Goal: Task Accomplishment & Management: Use online tool/utility

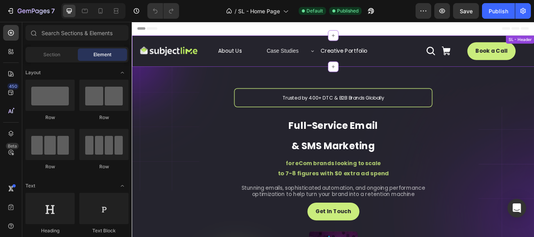
click at [318, 56] on p "Case Studies" at bounding box center [307, 55] width 37 height 11
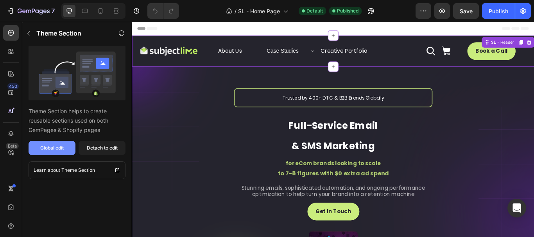
click at [56, 149] on div "Global edit" at bounding box center [51, 148] width 23 height 7
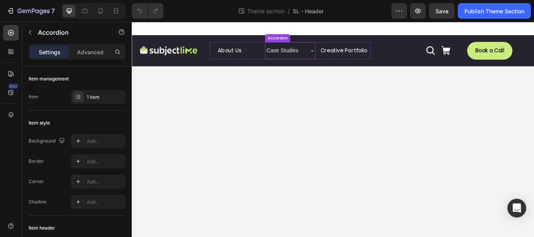
click at [341, 56] on icon at bounding box center [342, 55] width 6 height 6
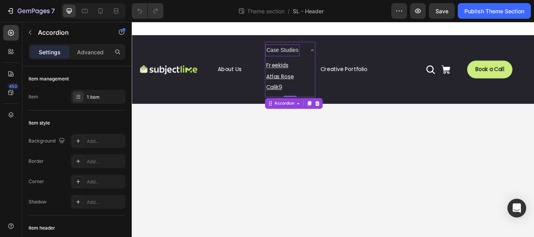
click at [306, 57] on p "Case Studies" at bounding box center [307, 55] width 37 height 11
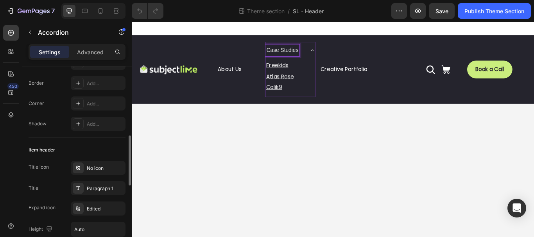
scroll to position [156, 0]
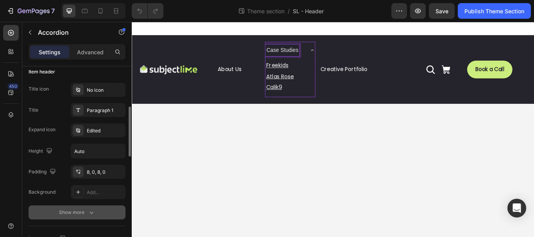
click at [83, 217] on button "Show more" at bounding box center [77, 213] width 97 height 14
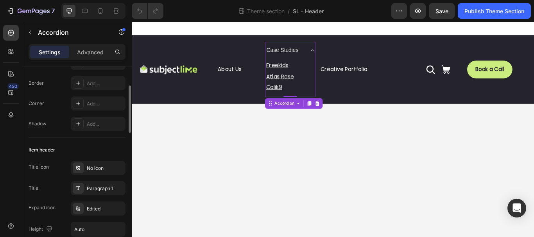
scroll to position [117, 0]
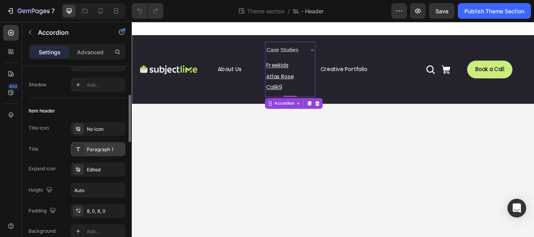
click at [101, 150] on div "Paragraph 1" at bounding box center [105, 149] width 37 height 7
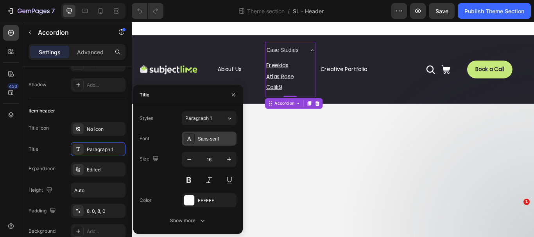
click at [214, 138] on div "Sans-serif" at bounding box center [216, 139] width 37 height 7
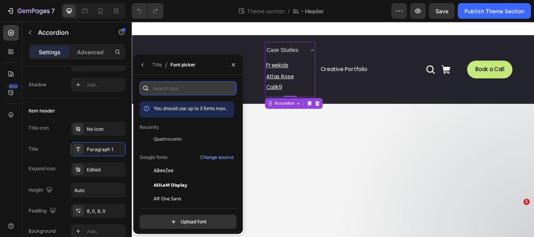
click at [178, 89] on input "text" at bounding box center [188, 88] width 97 height 14
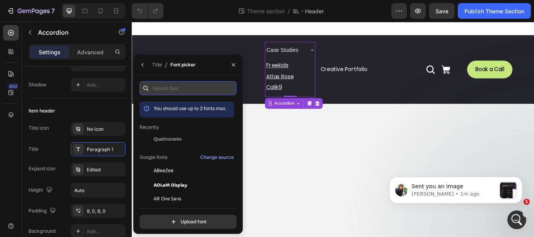
scroll to position [0, 0]
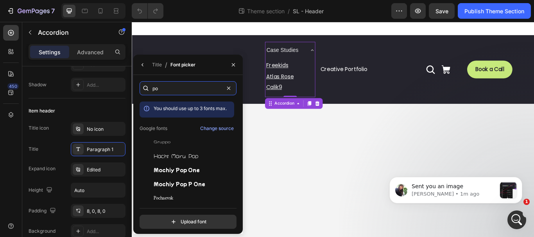
type input "p"
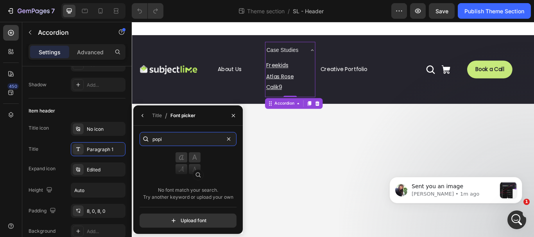
type input "popi"
click at [170, 139] on input "popi" at bounding box center [188, 139] width 97 height 14
drag, startPoint x: 171, startPoint y: 139, endPoint x: 159, endPoint y: 139, distance: 11.3
click at [159, 139] on input "popi" at bounding box center [188, 139] width 97 height 14
click at [176, 138] on input "popi" at bounding box center [188, 139] width 97 height 14
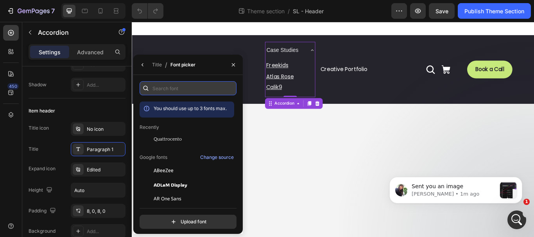
click at [178, 85] on input "text" at bounding box center [188, 88] width 97 height 14
paste input "poppins"
type input "poppins"
click at [185, 95] on div "Image" at bounding box center [174, 77] width 72 height 65
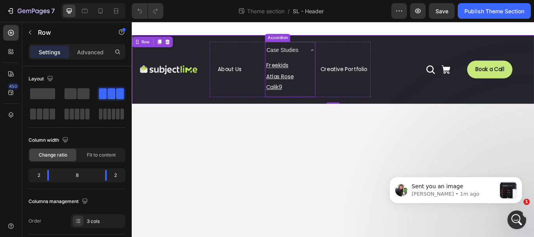
click at [326, 56] on p "Case Studies" at bounding box center [307, 55] width 37 height 11
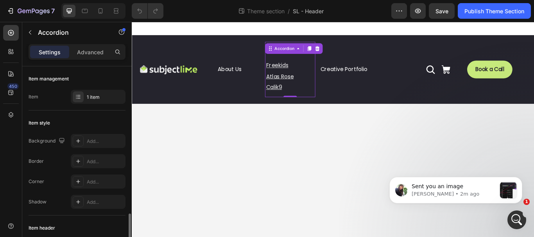
scroll to position [117, 0]
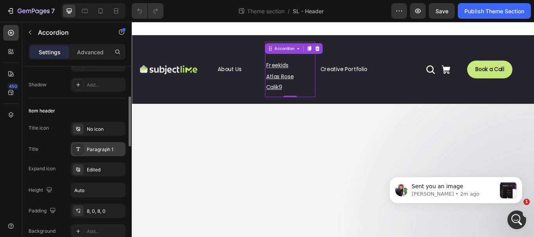
click at [105, 150] on div "Paragraph 1" at bounding box center [105, 149] width 37 height 7
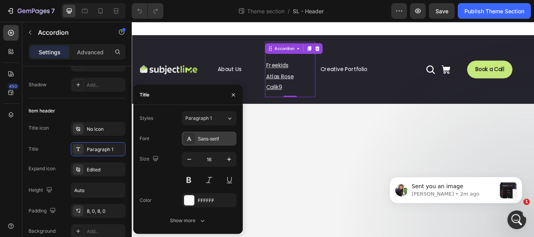
click at [223, 139] on div "Sans-serif" at bounding box center [216, 139] width 37 height 7
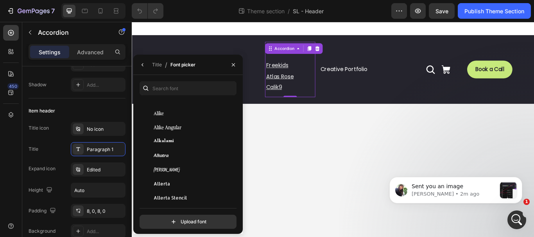
scroll to position [704, 0]
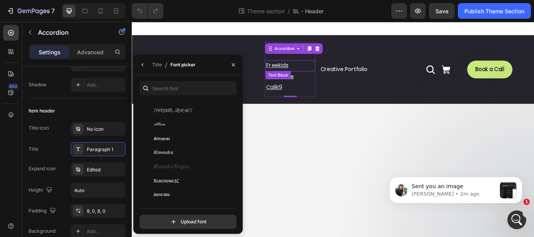
click at [306, 72] on u "Freekids" at bounding box center [301, 72] width 26 height 9
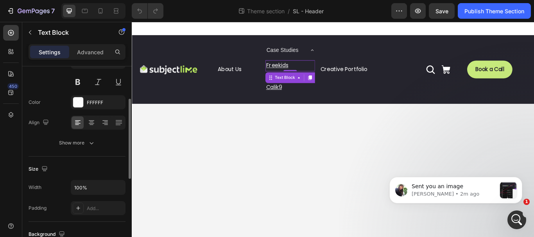
scroll to position [0, 0]
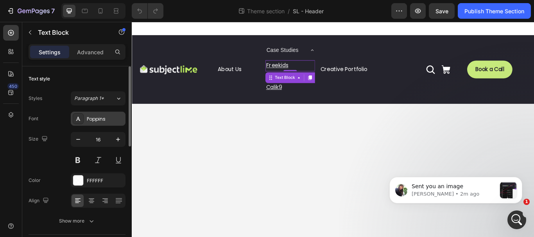
click at [93, 117] on div "Poppins" at bounding box center [105, 119] width 37 height 7
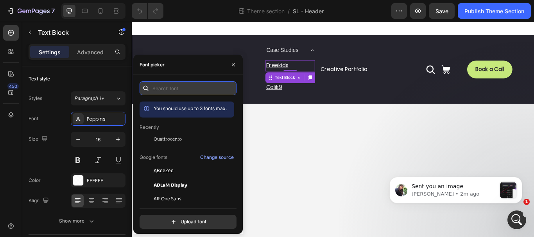
click at [183, 89] on input "text" at bounding box center [188, 88] width 97 height 14
type input "po"
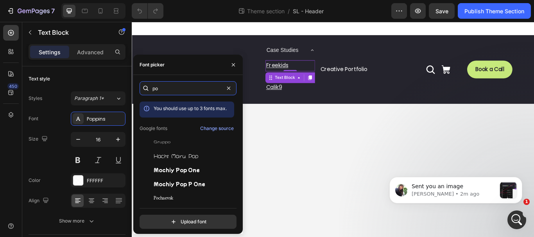
scroll to position [235, 0]
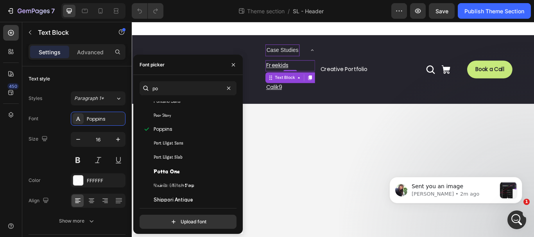
click at [317, 122] on body "Image About Us Button Case Studies Freekids Text Block 0 Atlas Rose Text Block …" at bounding box center [366, 147] width 469 height 251
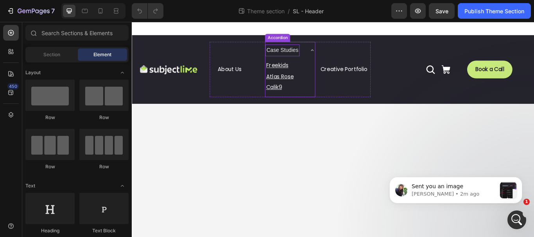
click at [319, 54] on div "Case Studies Freekids Text Block Atlas Rose Text Block Calik9 Text Block Accord…" at bounding box center [316, 77] width 58 height 65
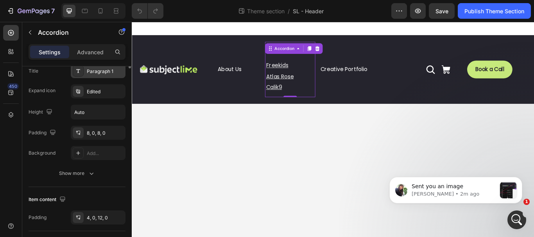
scroll to position [117, 0]
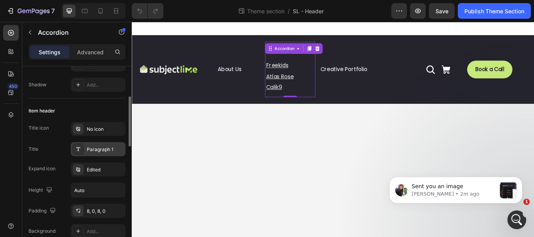
click at [100, 147] on div "Paragraph 1" at bounding box center [105, 149] width 37 height 7
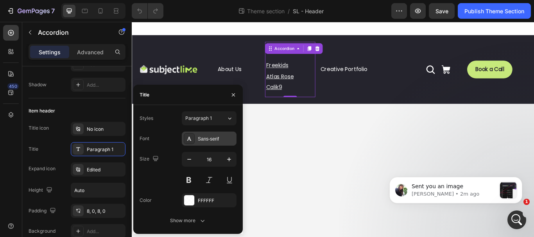
click at [219, 136] on div "Sans-serif" at bounding box center [216, 139] width 37 height 7
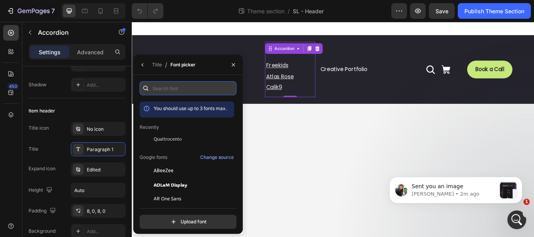
click at [190, 88] on input "text" at bounding box center [188, 88] width 97 height 14
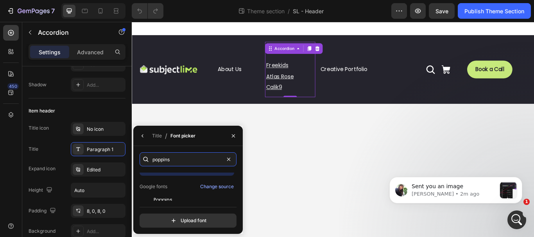
scroll to position [19, 0]
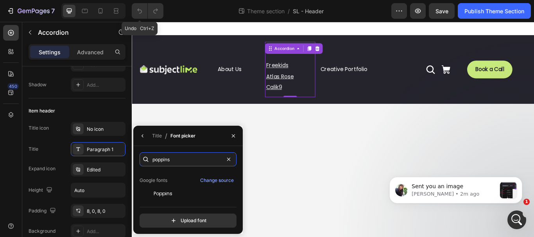
type input "poppins"
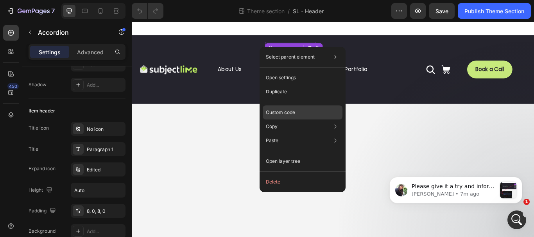
click at [285, 113] on p "Custom code" at bounding box center [280, 112] width 29 height 7
type input "100%"
type input "100"
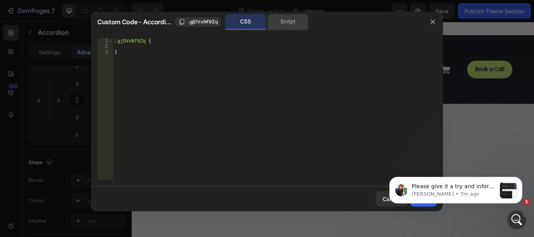
click at [284, 19] on div "Script" at bounding box center [287, 22] width 41 height 16
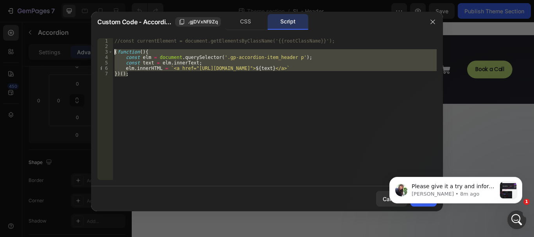
drag, startPoint x: 135, startPoint y: 79, endPoint x: 115, endPoint y: 53, distance: 33.1
click at [115, 53] on div "//const currentElement = document.getElementsByClassName('{{rootClassName}}'); …" at bounding box center [275, 114] width 324 height 153
type textarea "(function(){ const elm = document.querySelector('.gp-accordion-item_header p');"
click at [432, 22] on icon "button" at bounding box center [433, 22] width 6 height 6
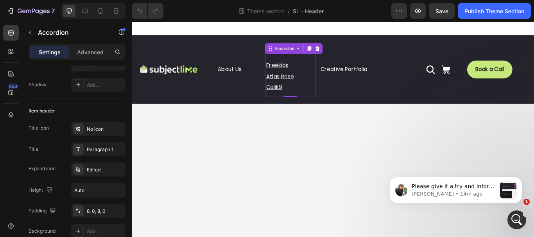
type input "8"
click at [315, 52] on div "Accordion" at bounding box center [309, 53] width 26 height 7
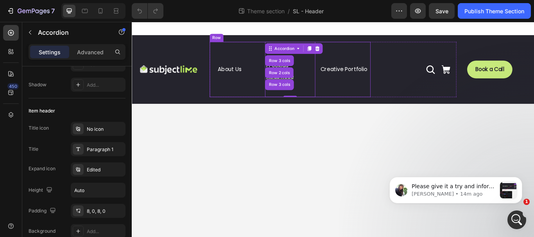
click at [379, 52] on div "Creative Portfolio Button" at bounding box center [381, 77] width 58 height 65
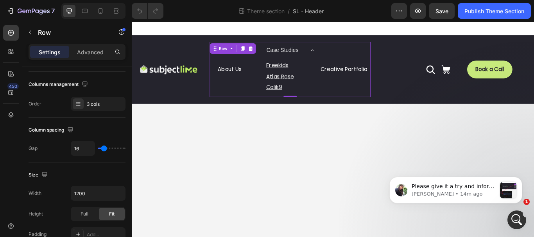
scroll to position [0, 0]
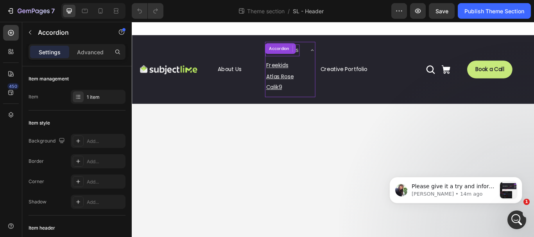
click at [295, 54] on div "Case Studies Freekids Text Block Atlas Rose Text Block Calik9 Text Block Accord…" at bounding box center [316, 77] width 58 height 65
click at [329, 32] on div at bounding box center [366, 30] width 469 height 16
